Goal: Task Accomplishment & Management: Complete application form

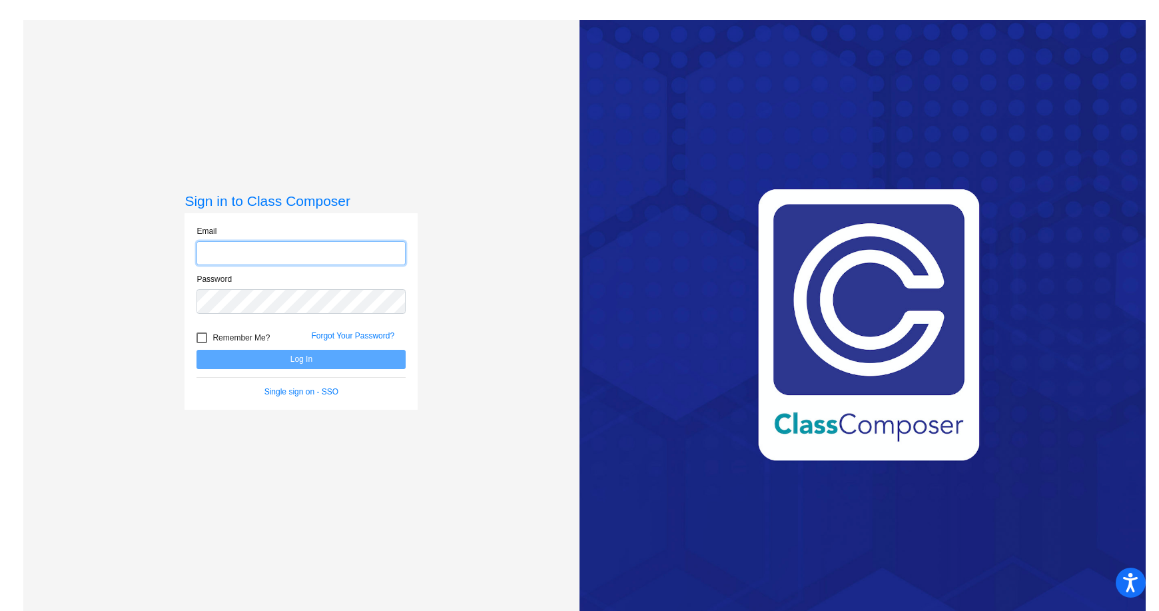
type input "[EMAIL_ADDRESS][DOMAIN_NAME]"
click at [314, 358] on button "Log In" at bounding box center [301, 359] width 209 height 19
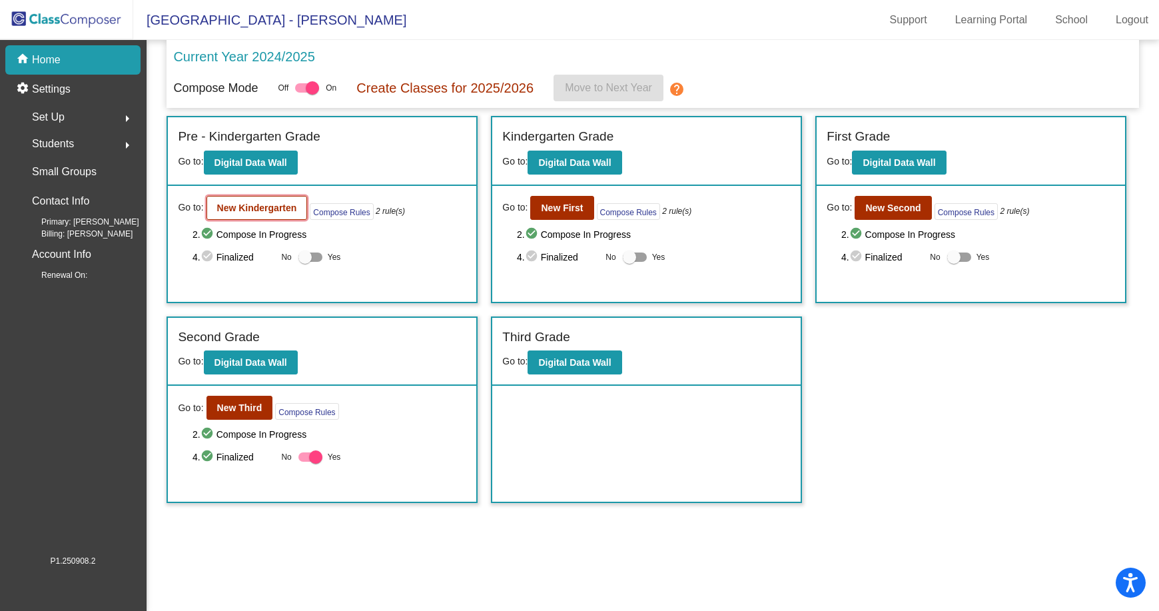
click at [251, 209] on b "New Kindergarten" at bounding box center [257, 208] width 80 height 11
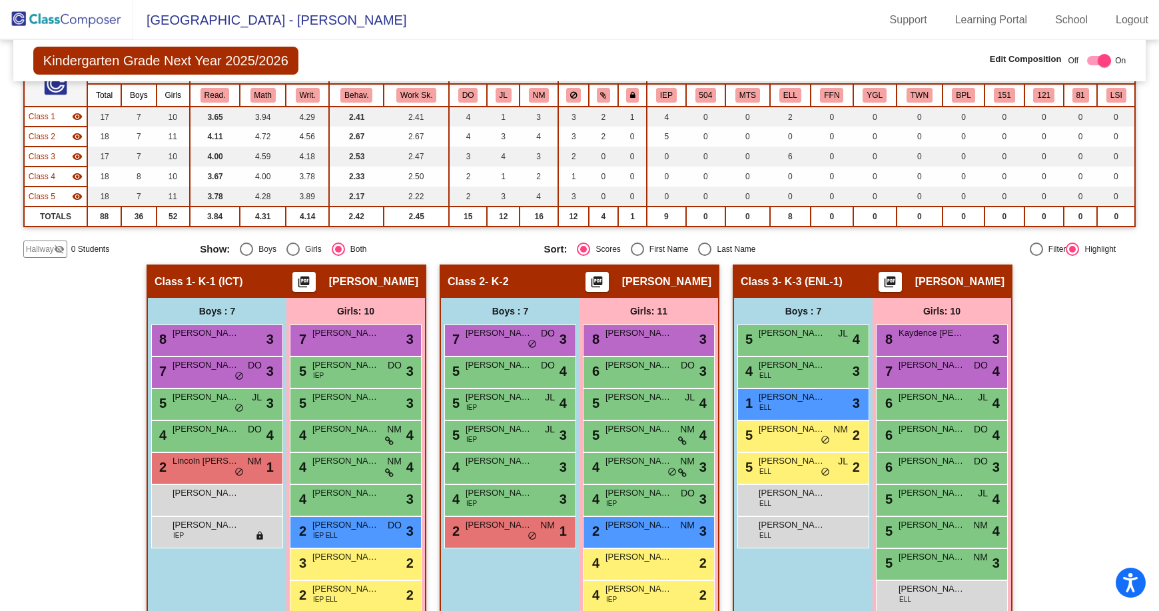
scroll to position [133, 0]
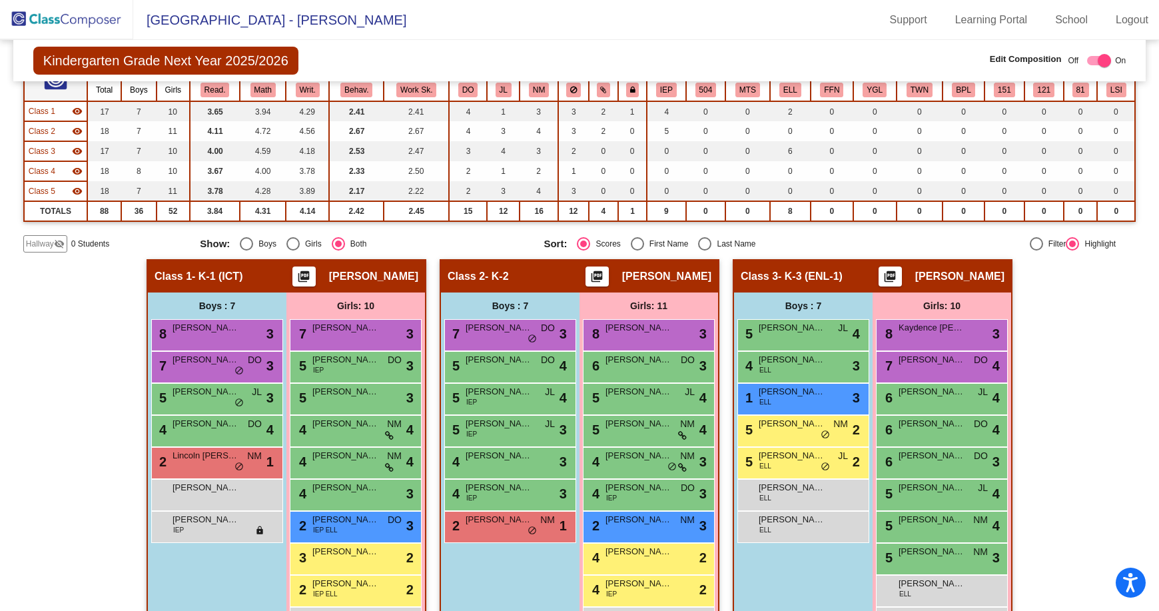
click at [41, 250] on span "Hallway" at bounding box center [40, 244] width 28 height 12
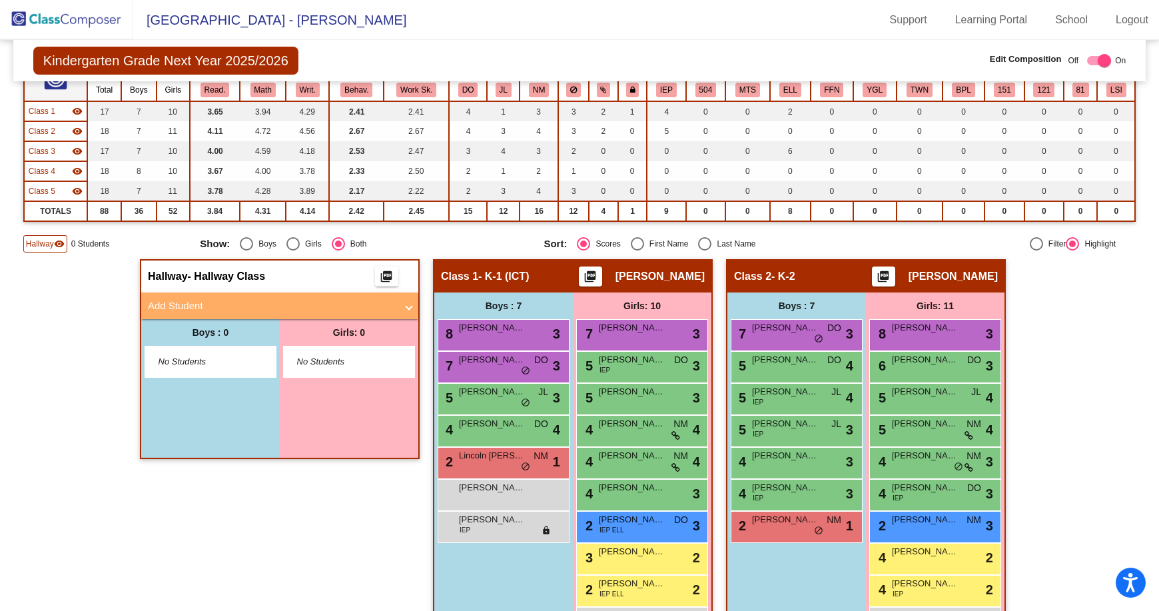
click at [273, 302] on mat-panel-title "Add Student" at bounding box center [272, 305] width 248 height 15
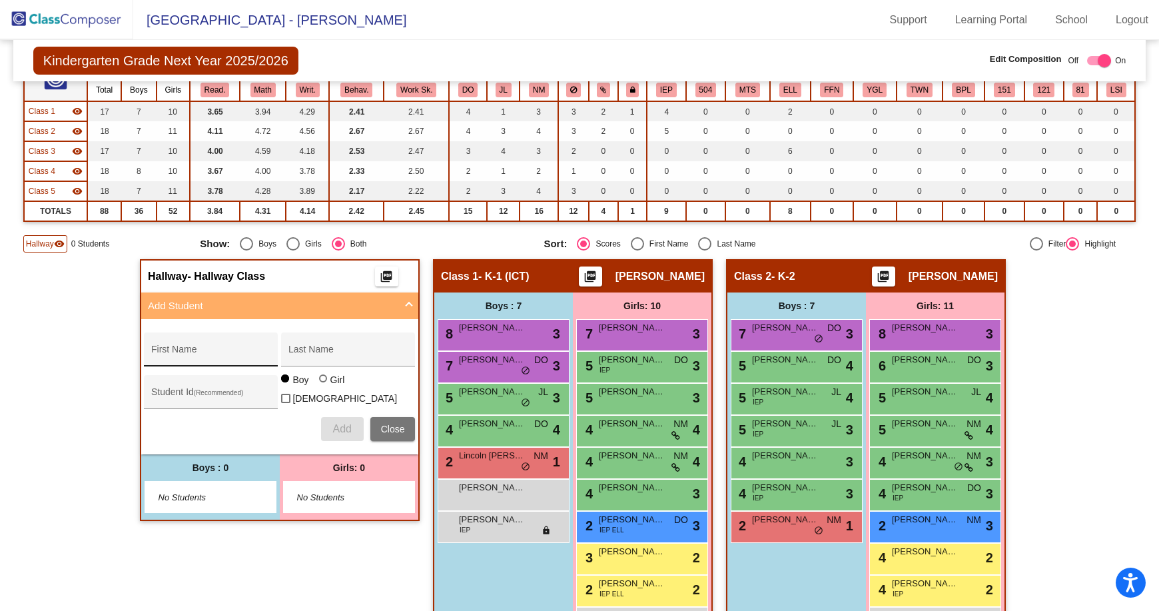
click at [240, 346] on div "First Name" at bounding box center [211, 353] width 120 height 27
type input "[PERSON_NAME]"
type input "201487"
click at [323, 378] on div at bounding box center [323, 378] width 0 height 0
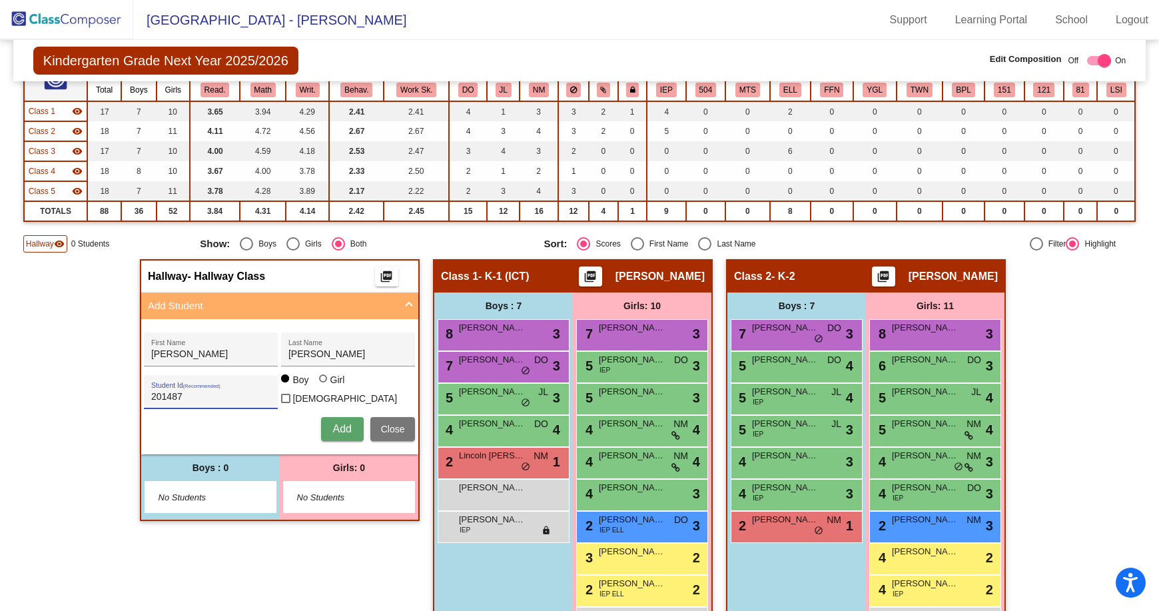
click at [324, 386] on input "Girl" at bounding box center [324, 385] width 1 height 1
radio input "true"
click at [334, 423] on span "Add" at bounding box center [341, 428] width 19 height 11
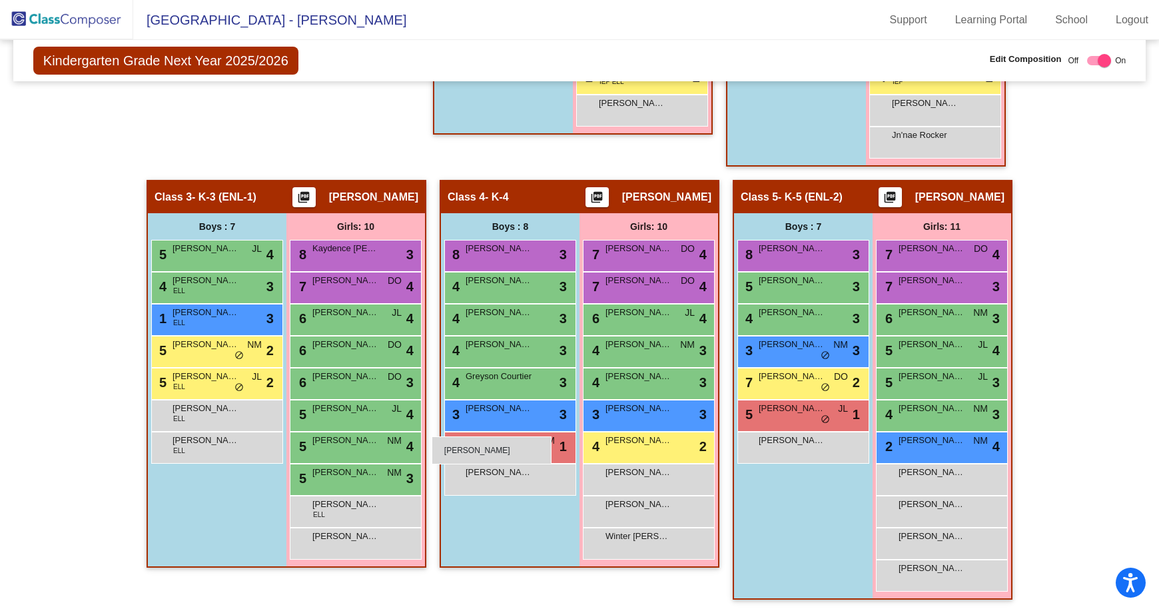
scroll to position [647, 0]
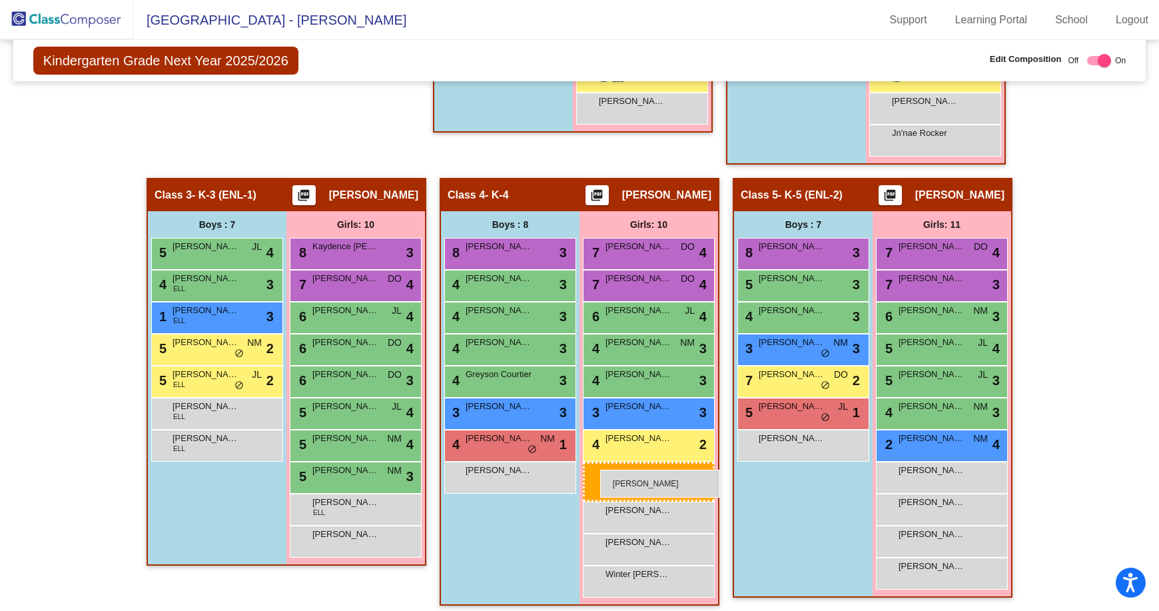
drag, startPoint x: 343, startPoint y: 246, endPoint x: 600, endPoint y: 470, distance: 340.9
